Goal: Task Accomplishment & Management: Use online tool/utility

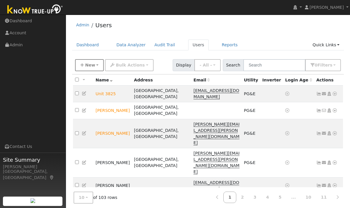
click at [86, 65] on span "New" at bounding box center [90, 65] width 10 height 5
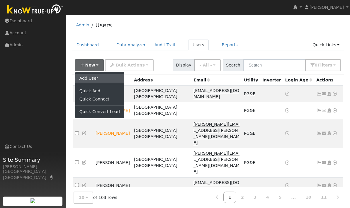
click at [102, 78] on link "Add User" at bounding box center [99, 78] width 49 height 8
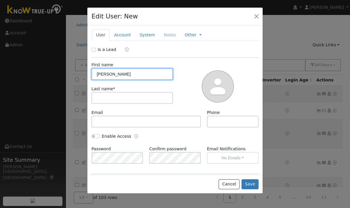
type input "Lisa"
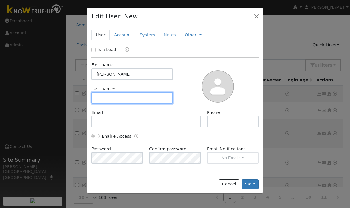
click at [144, 100] on input "text" at bounding box center [133, 98] width 82 height 12
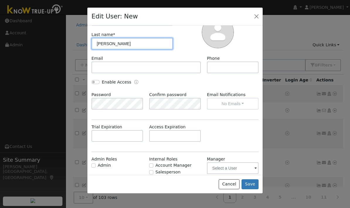
scroll to position [16, 0]
type input "Patel"
click at [242, 125] on div "Trial Expiration Access Expiration" at bounding box center [175, 136] width 173 height 24
click at [252, 190] on button "Save" at bounding box center [250, 185] width 17 height 10
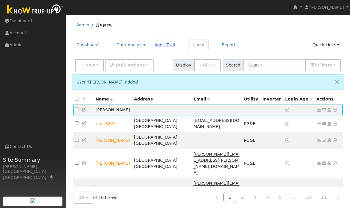
click at [162, 45] on link "Audit Trail" at bounding box center [164, 45] width 29 height 11
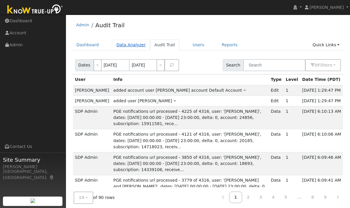
click at [129, 43] on link "Data Analyzer" at bounding box center [131, 45] width 38 height 11
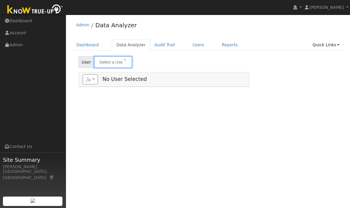
type input "[PERSON_NAME]"
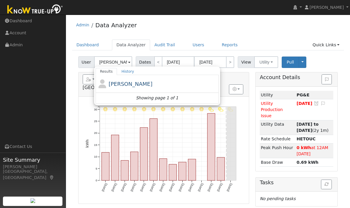
click at [125, 79] on div at bounding box center [157, 89] width 123 height 28
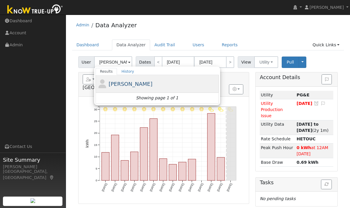
click at [125, 81] on span "[PERSON_NAME]" at bounding box center [131, 84] width 44 height 6
type input "[PERSON_NAME]"
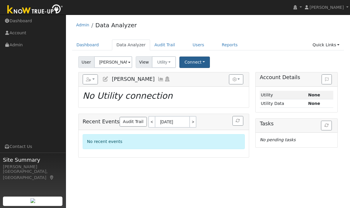
click at [196, 68] on button "Connect" at bounding box center [195, 62] width 31 height 11
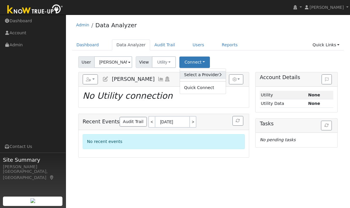
click at [213, 73] on link "Select a Provider" at bounding box center [203, 75] width 46 height 8
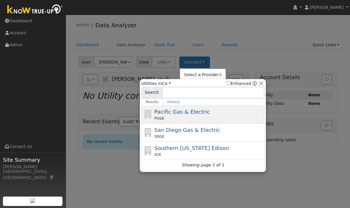
click at [196, 115] on span "Pacific Gas & Electric" at bounding box center [182, 112] width 55 height 6
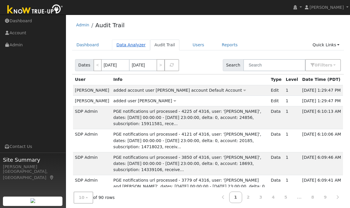
click at [144, 49] on link "Data Analyzer" at bounding box center [131, 45] width 38 height 11
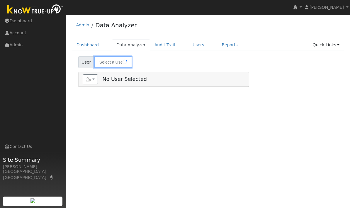
type input "[PERSON_NAME]"
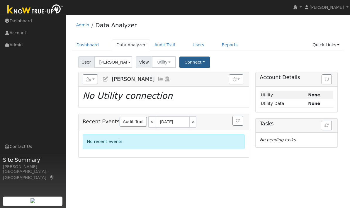
click at [202, 63] on button "Connect" at bounding box center [195, 62] width 31 height 11
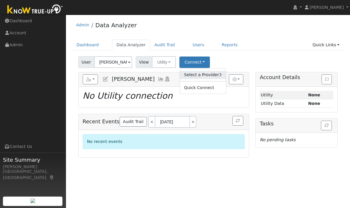
click at [212, 75] on link "Select a Provider" at bounding box center [203, 75] width 46 height 8
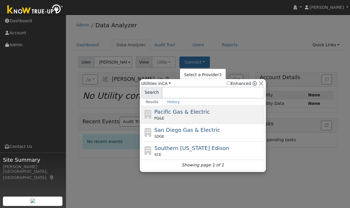
click at [196, 117] on div "PG&E" at bounding box center [209, 118] width 109 height 5
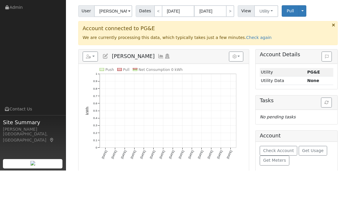
scroll to position [38, 0]
